Goal: Task Accomplishment & Management: Manage account settings

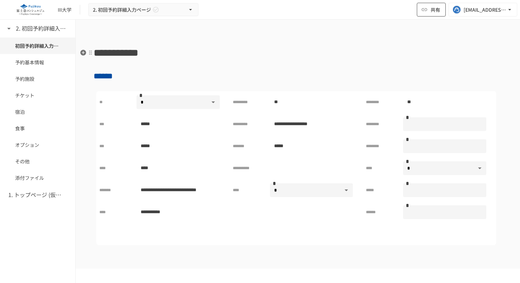
click at [430, 9] on button "共有" at bounding box center [431, 10] width 29 height 14
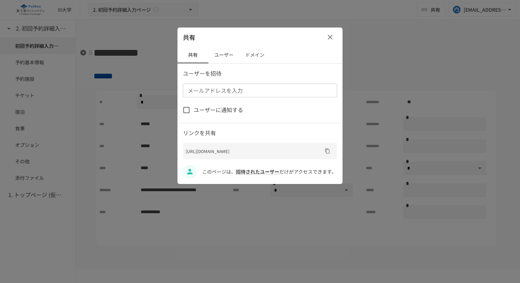
click at [476, 15] on div at bounding box center [260, 141] width 520 height 283
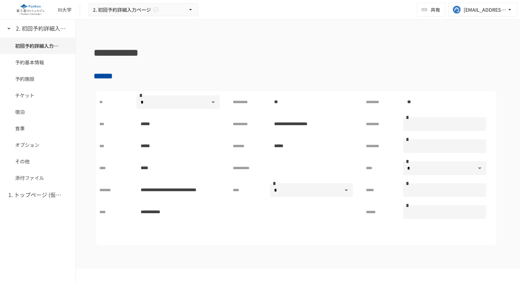
click at [476, 15] on button "[EMAIL_ADDRESS][DOMAIN_NAME]" at bounding box center [483, 10] width 69 height 14
click at [466, 24] on li "ページ設定" at bounding box center [472, 25] width 86 height 12
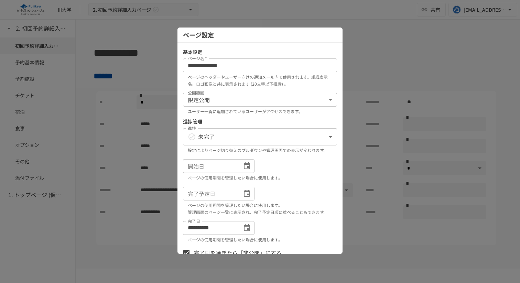
scroll to position [46, 0]
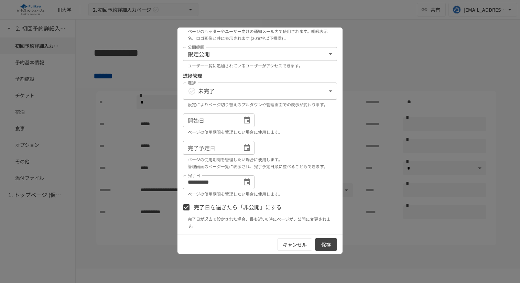
click at [365, 128] on div at bounding box center [260, 141] width 520 height 283
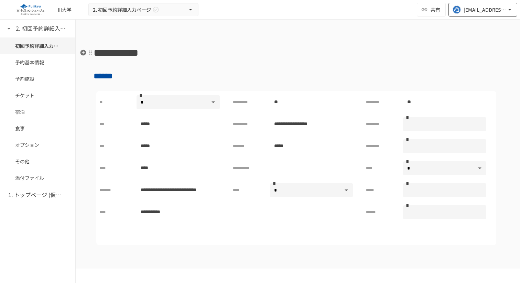
click at [476, 7] on div "[EMAIL_ADDRESS][DOMAIN_NAME]" at bounding box center [485, 10] width 43 height 9
click at [477, 40] on li "カスタマー担当者設定" at bounding box center [472, 38] width 86 height 12
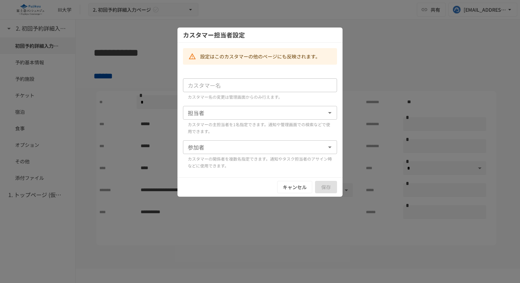
type input "*****"
type input "**********"
click at [388, 55] on div at bounding box center [260, 141] width 520 height 283
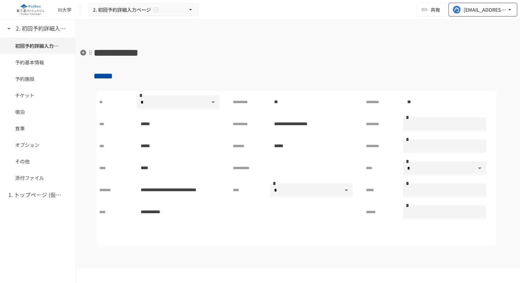
click at [468, 8] on div "[EMAIL_ADDRESS][DOMAIN_NAME]" at bounding box center [485, 10] width 43 height 9
click at [457, 54] on span "管理画面へ" at bounding box center [465, 50] width 63 height 9
click at [361, 51] on div at bounding box center [260, 141] width 520 height 283
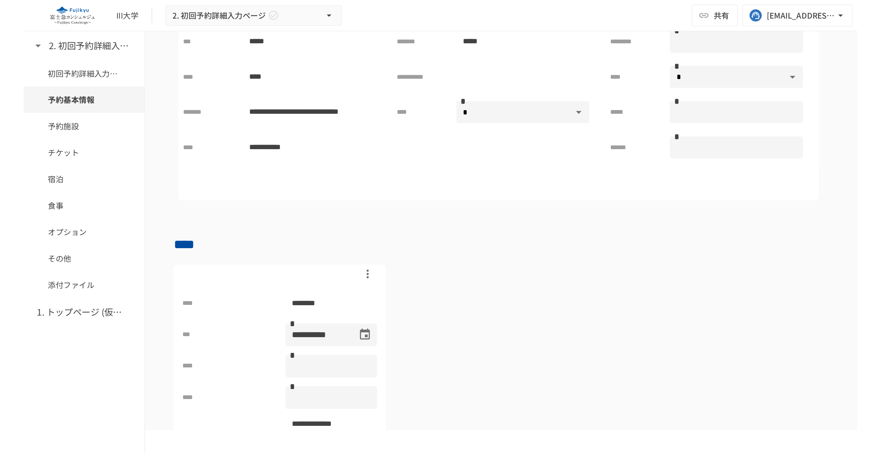
scroll to position [3, 0]
